Goal: Task Accomplishment & Management: Manage account settings

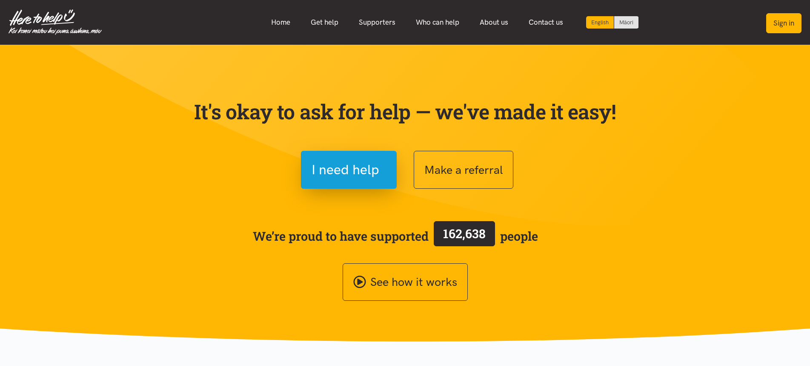
click at [779, 22] on button "Sign in" at bounding box center [784, 23] width 35 height 20
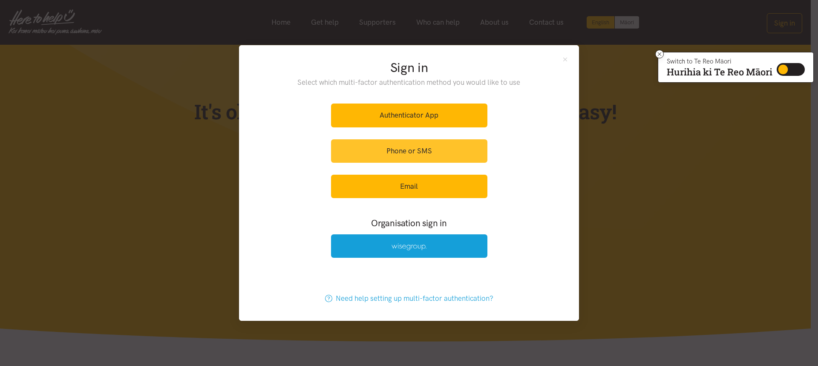
click at [398, 151] on link "Phone or SMS" at bounding box center [409, 150] width 156 height 23
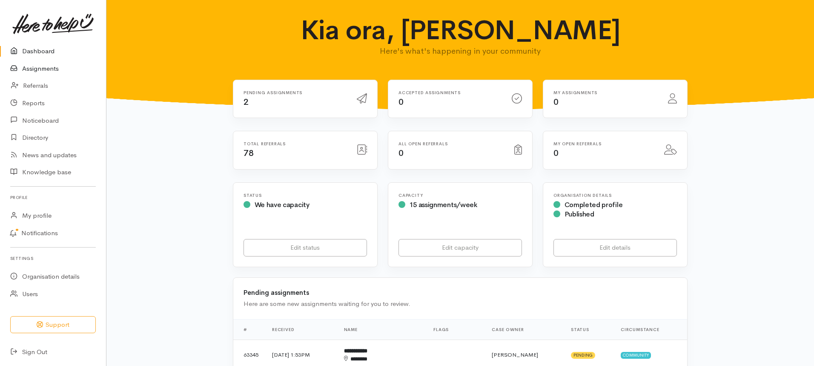
click at [31, 68] on link "Assignments" at bounding box center [53, 68] width 106 height 17
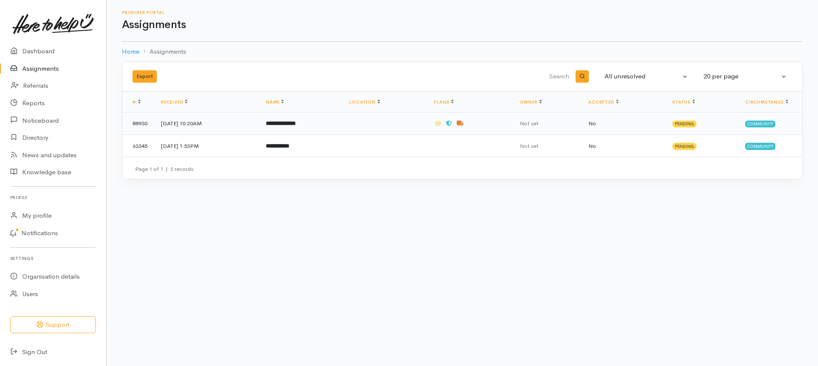
click at [180, 122] on td "[DATE] 10:20AM" at bounding box center [206, 123] width 105 height 23
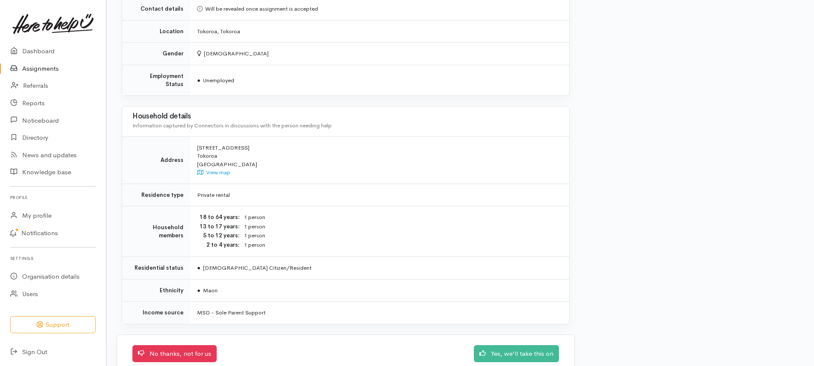
scroll to position [731, 0]
click at [502, 343] on link "Yes, we'll take this on" at bounding box center [516, 351] width 85 height 17
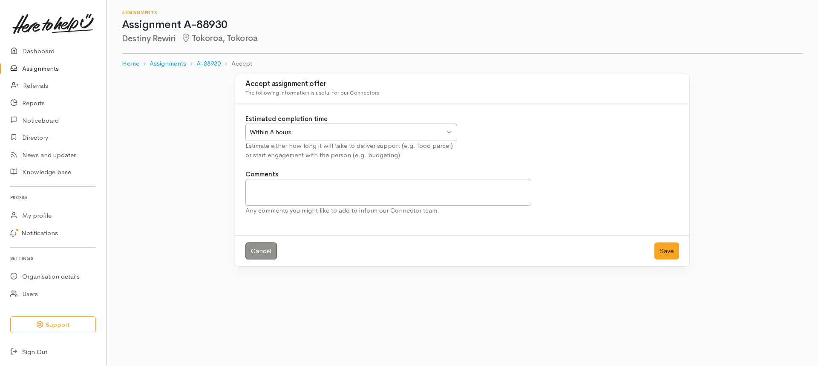
click at [450, 130] on div "Within 8 hours Within 8 hours" at bounding box center [351, 131] width 212 height 17
click at [260, 185] on textarea "Comments" at bounding box center [388, 192] width 286 height 27
type textarea "We currently have a 3-4 week waiting list."
click at [662, 251] on button "Save" at bounding box center [666, 250] width 25 height 17
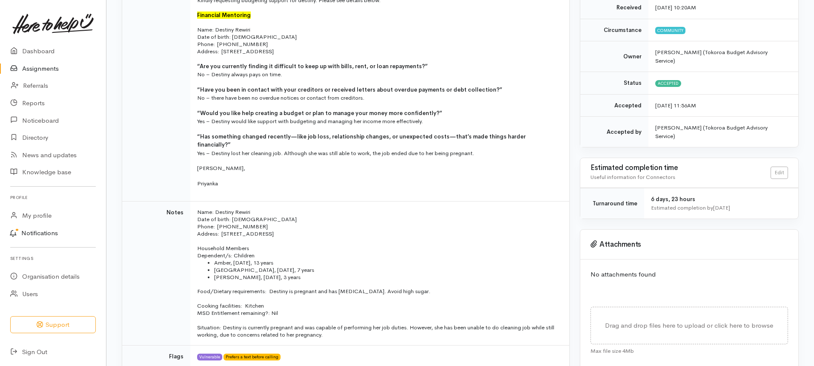
scroll to position [85, 0]
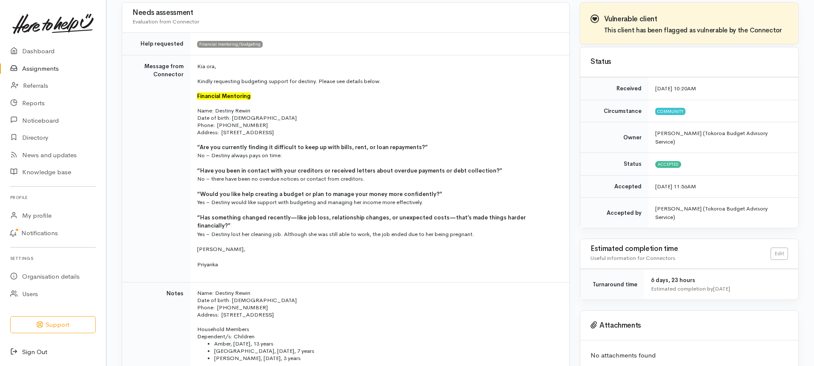
click at [38, 350] on link "Sign Out" at bounding box center [53, 351] width 106 height 17
